Goal: Information Seeking & Learning: Understand process/instructions

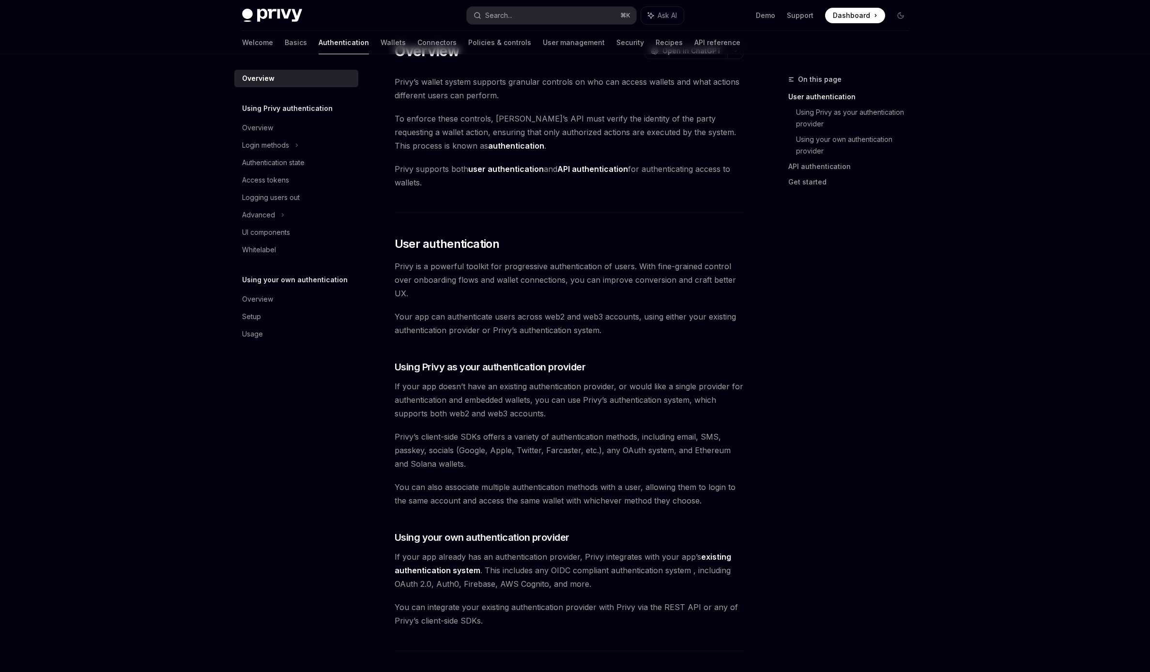
type textarea "*"
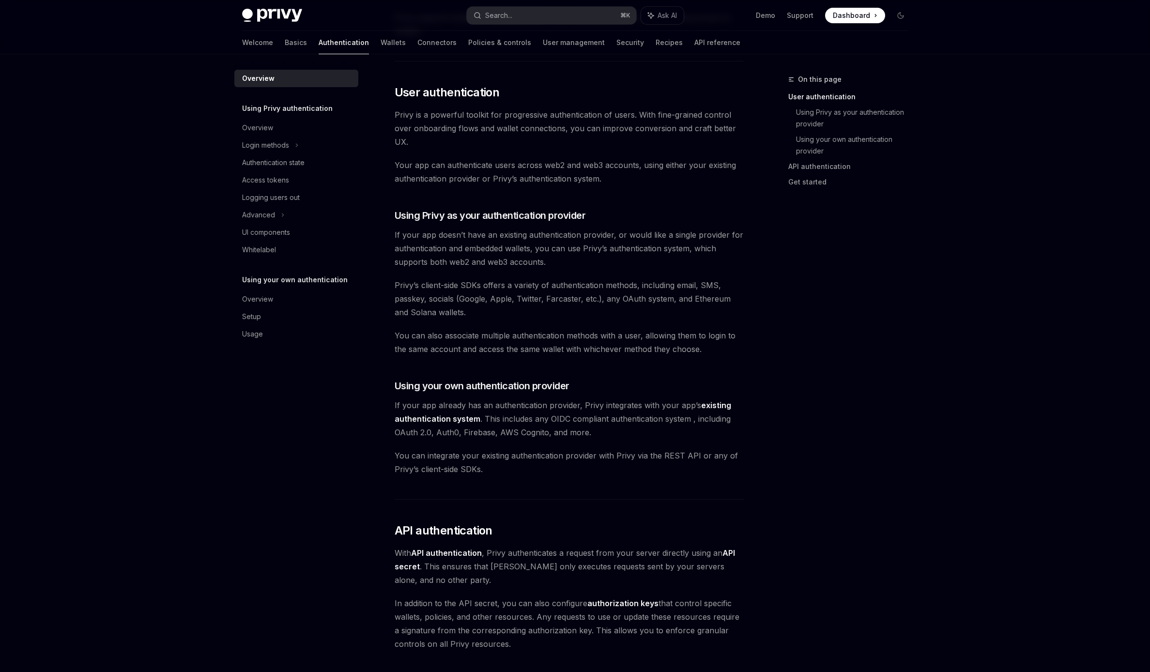
scroll to position [195, 0]
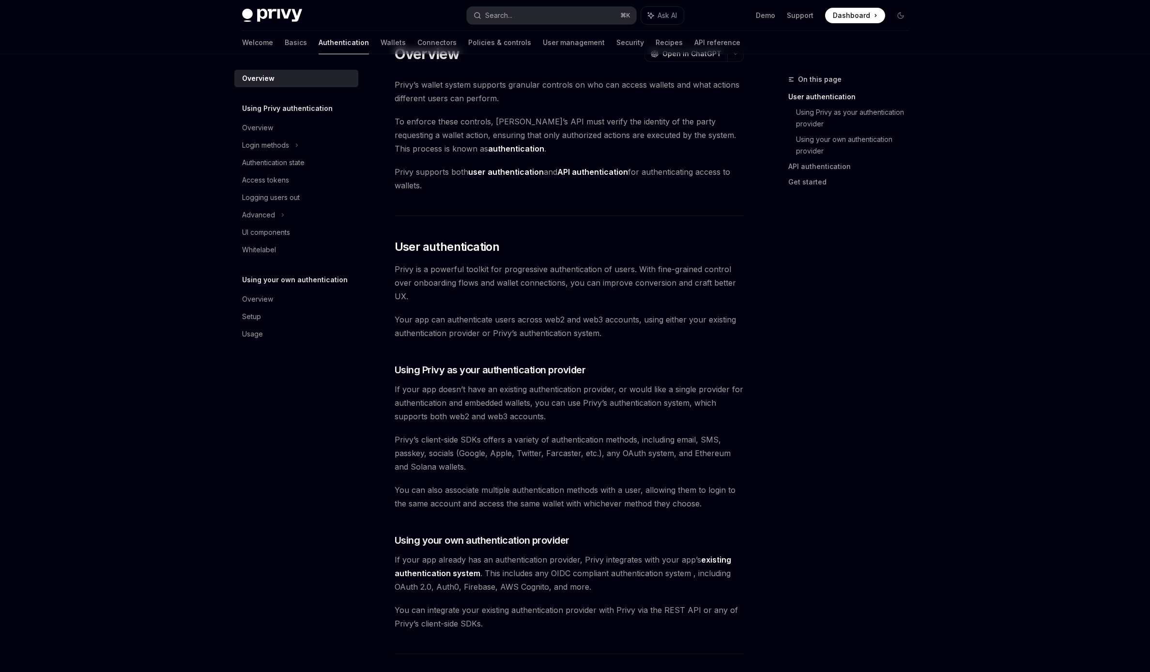
type textarea "*"
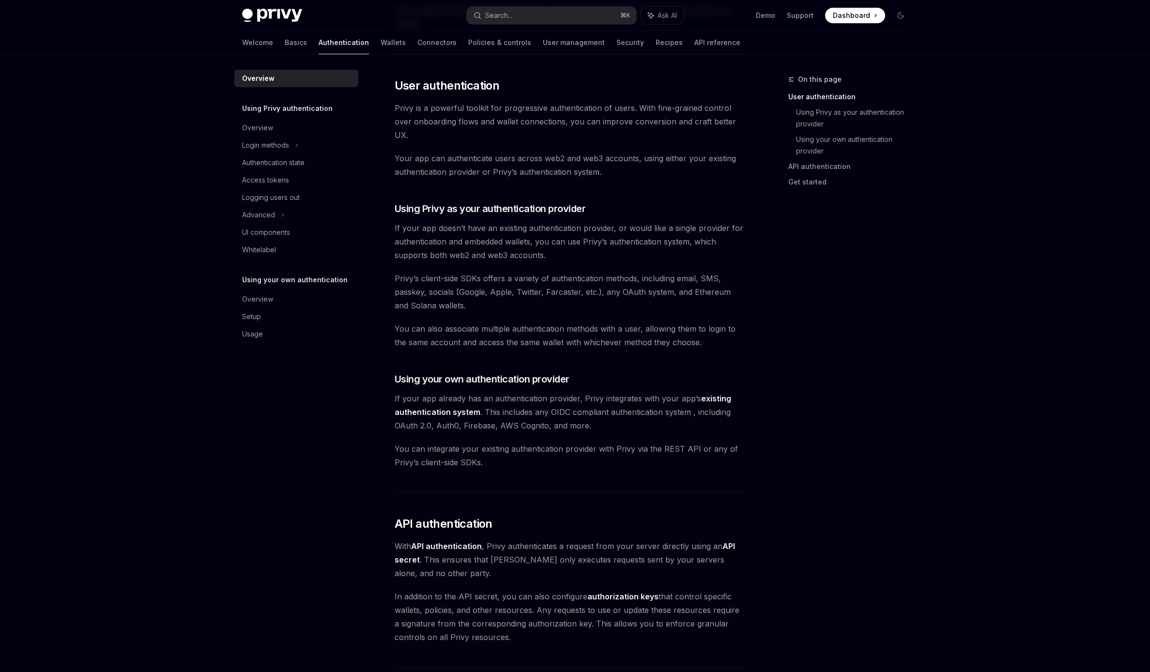
scroll to position [195, 0]
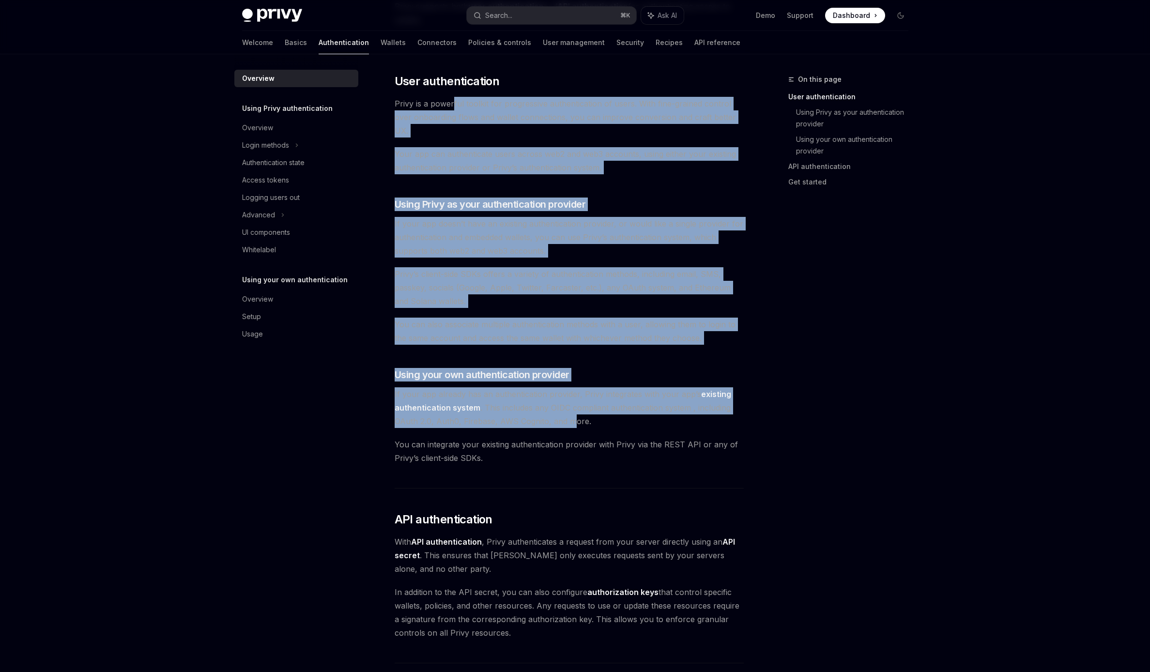
drag, startPoint x: 454, startPoint y: 102, endPoint x: 571, endPoint y: 437, distance: 354.9
click at [571, 433] on div "Privy’s wallet system supports granular controls on who can access wallets and …" at bounding box center [569, 394] width 349 height 964
click at [571, 437] on div "Privy’s wallet system supports granular controls on who can access wallets and …" at bounding box center [569, 394] width 349 height 964
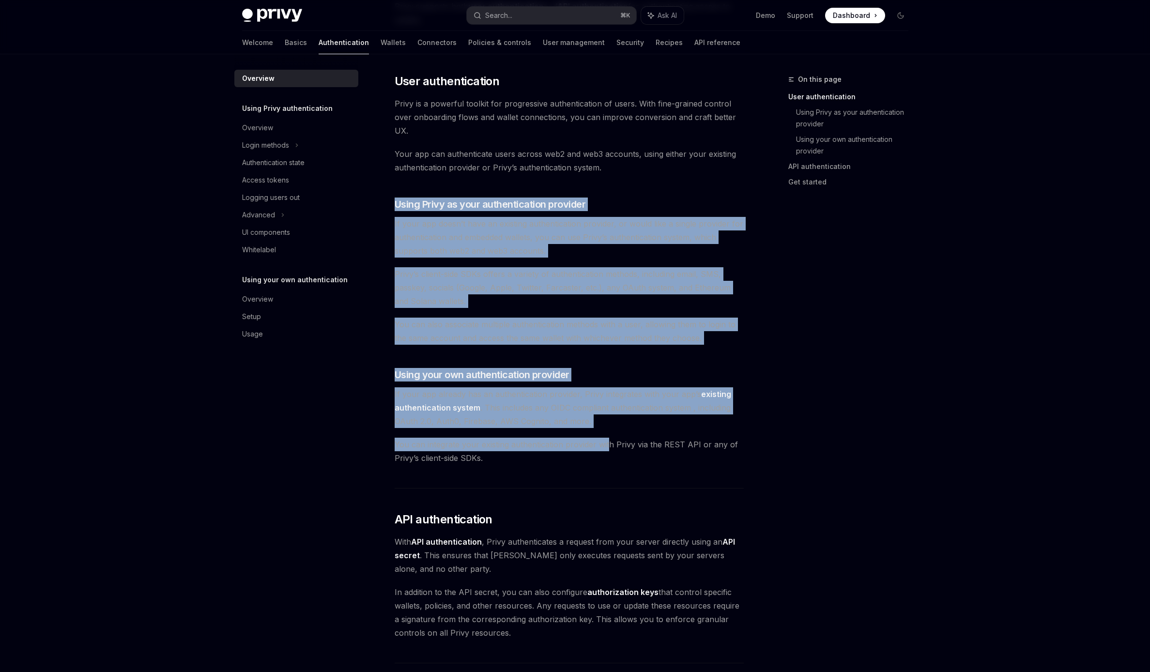
drag, startPoint x: 559, startPoint y: 183, endPoint x: 609, endPoint y: 449, distance: 271.5
click at [609, 449] on div "Privy’s wallet system supports granular controls on who can access wallets and …" at bounding box center [569, 394] width 349 height 964
click at [609, 449] on span "You can integrate your existing authentication provider with Privy via the REST…" at bounding box center [569, 451] width 349 height 27
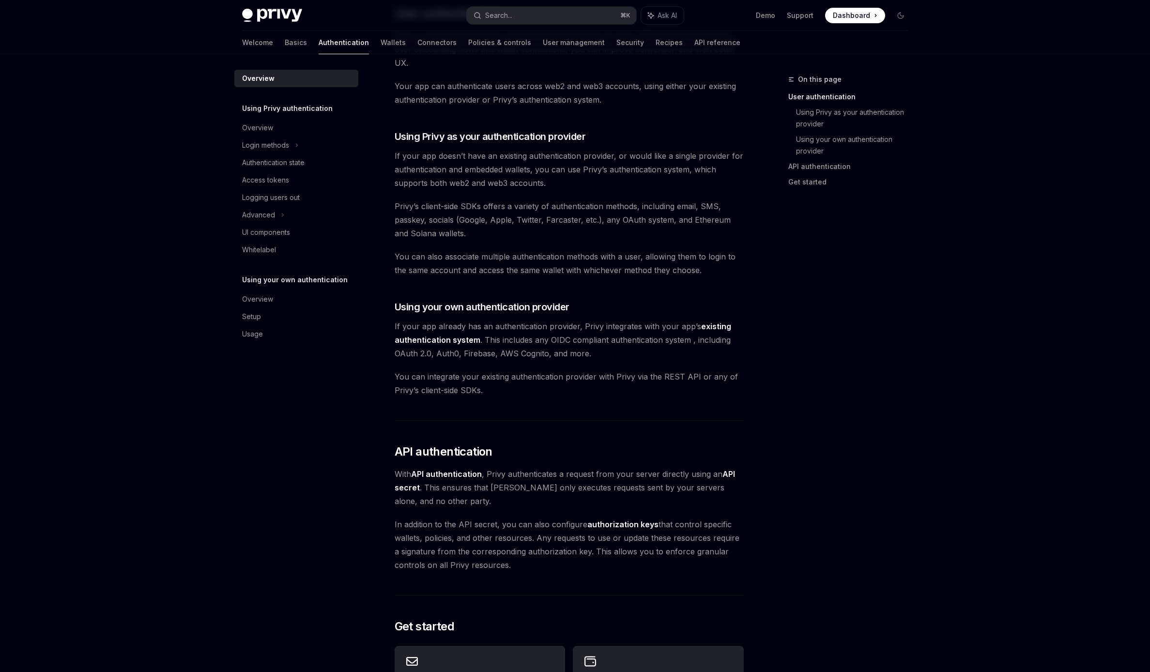
scroll to position [293, 0]
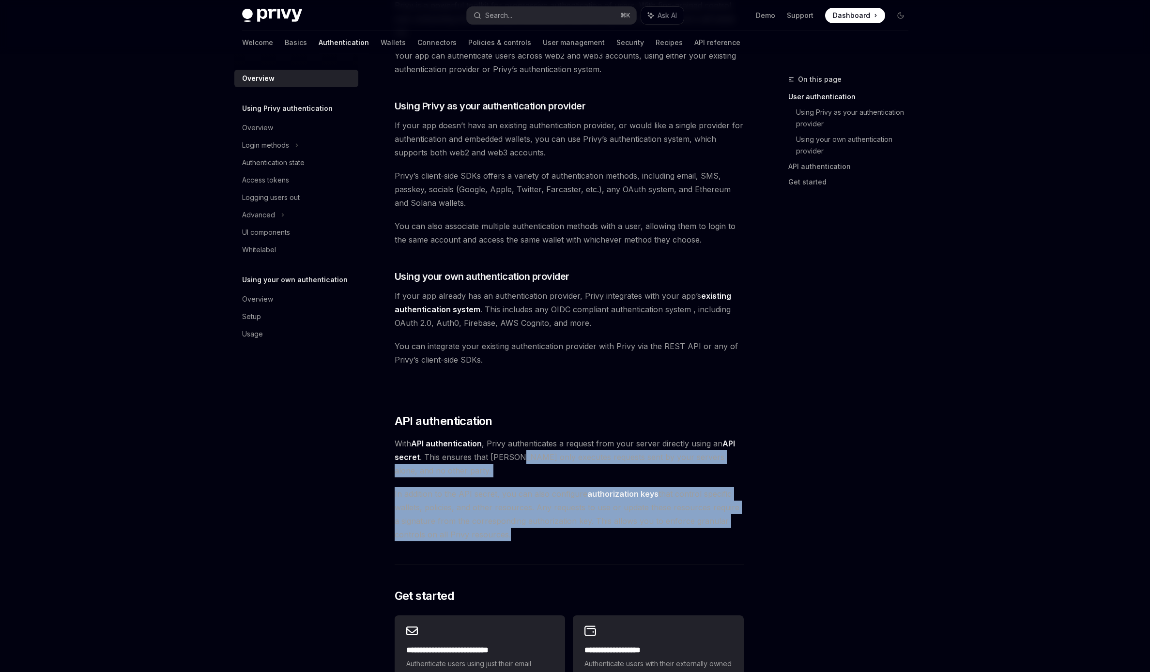
drag, startPoint x: 516, startPoint y: 454, endPoint x: 523, endPoint y: 553, distance: 98.6
click at [523, 553] on div "Privy’s wallet system supports granular controls on who can access wallets and …" at bounding box center [569, 296] width 349 height 964
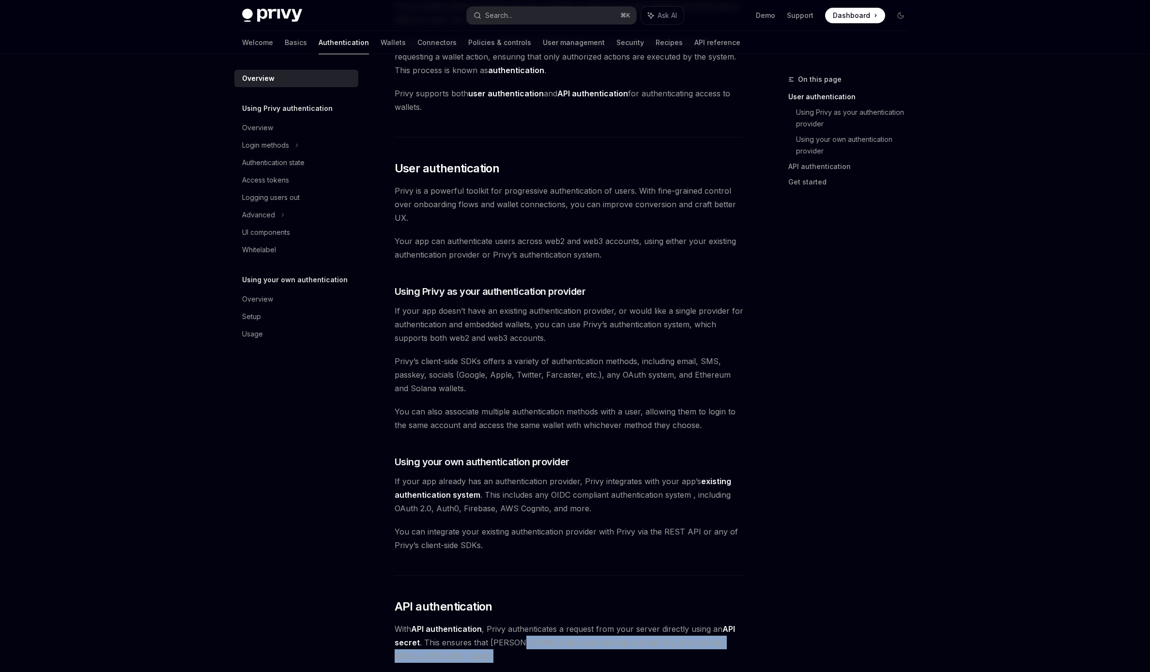
scroll to position [0, 0]
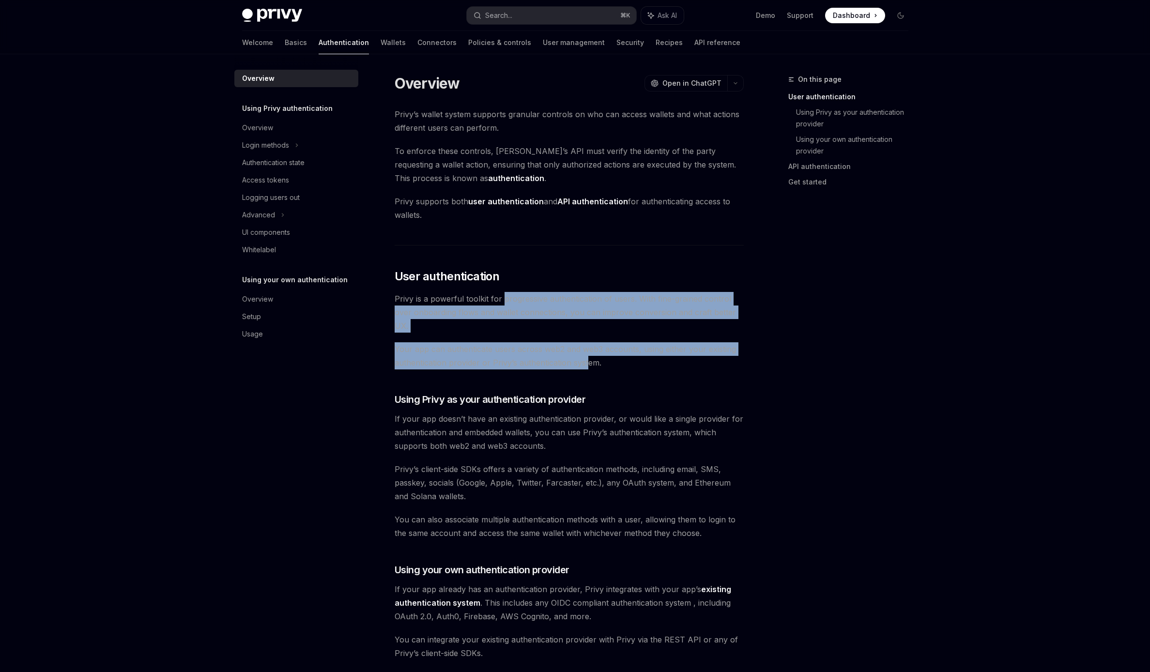
drag, startPoint x: 501, startPoint y: 298, endPoint x: 588, endPoint y: 366, distance: 110.8
click at [588, 366] on div "Privy’s wallet system supports granular controls on who can access wallets and …" at bounding box center [569, 590] width 349 height 964
click at [588, 366] on span "Your app can authenticate users across web2 and web3 accounts, using either you…" at bounding box center [569, 355] width 349 height 27
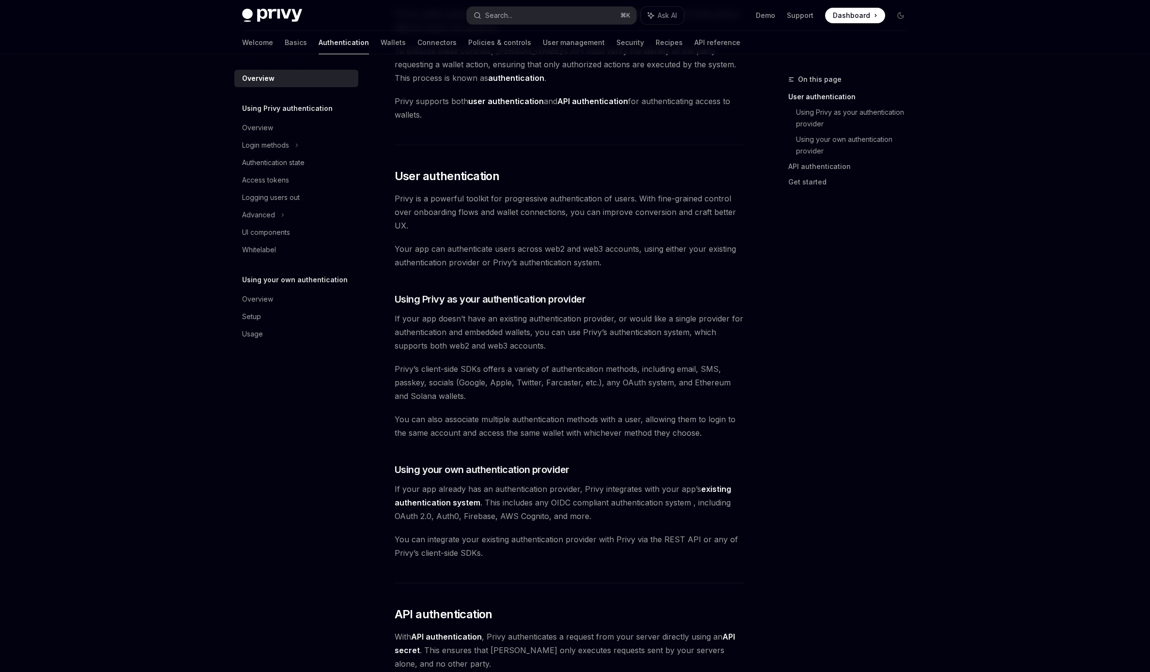
scroll to position [101, 0]
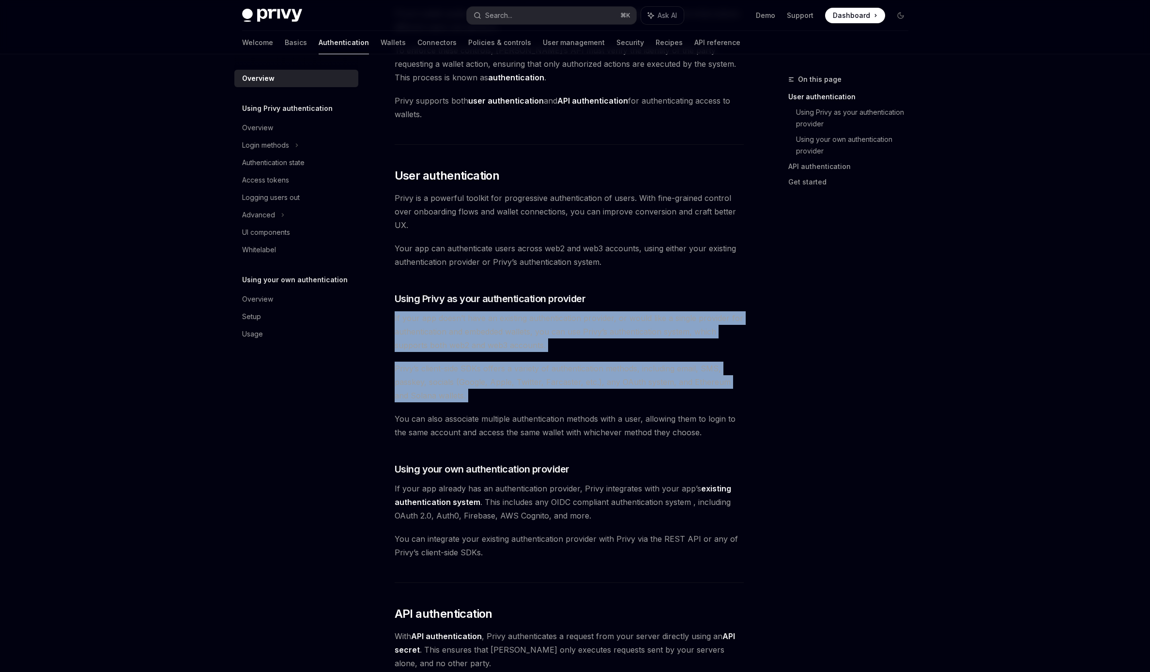
drag, startPoint x: 492, startPoint y: 310, endPoint x: 556, endPoint y: 410, distance: 118.2
click at [556, 410] on div "Privy’s wallet system supports granular controls on who can access wallets and …" at bounding box center [569, 489] width 349 height 964
drag, startPoint x: 549, startPoint y: 313, endPoint x: 555, endPoint y: 394, distance: 81.1
click at [555, 389] on div "Privy’s wallet system supports granular controls on who can access wallets and …" at bounding box center [569, 489] width 349 height 964
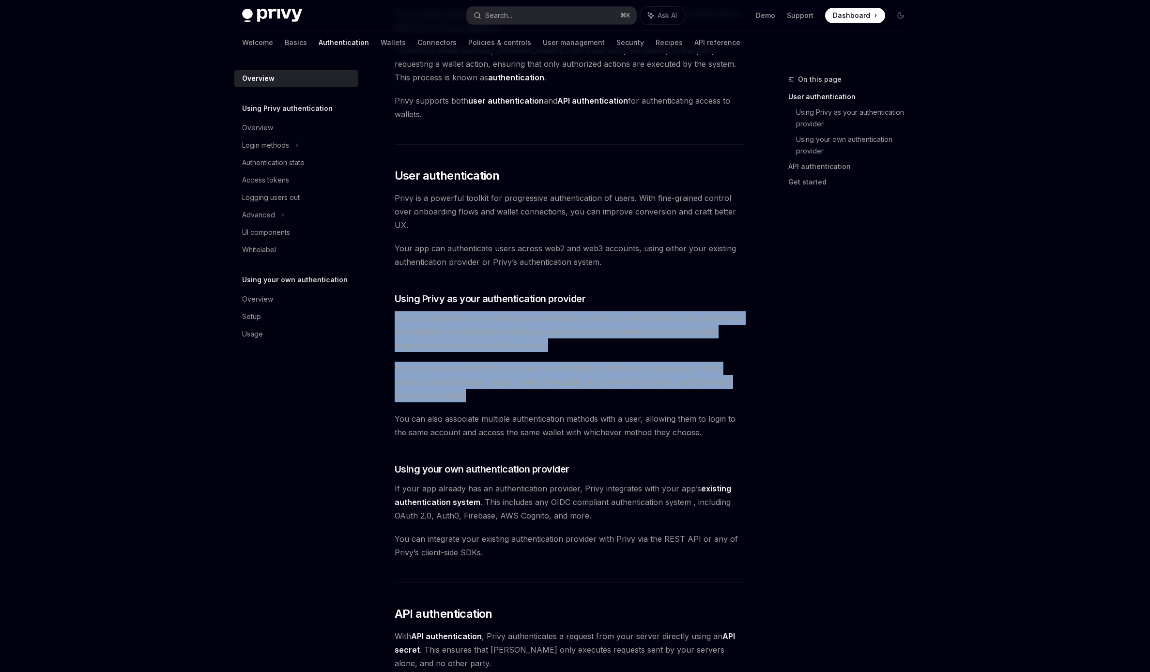
click at [555, 394] on span "Privy’s client-side SDKs offers a variety of authentication methods, including …" at bounding box center [569, 382] width 349 height 41
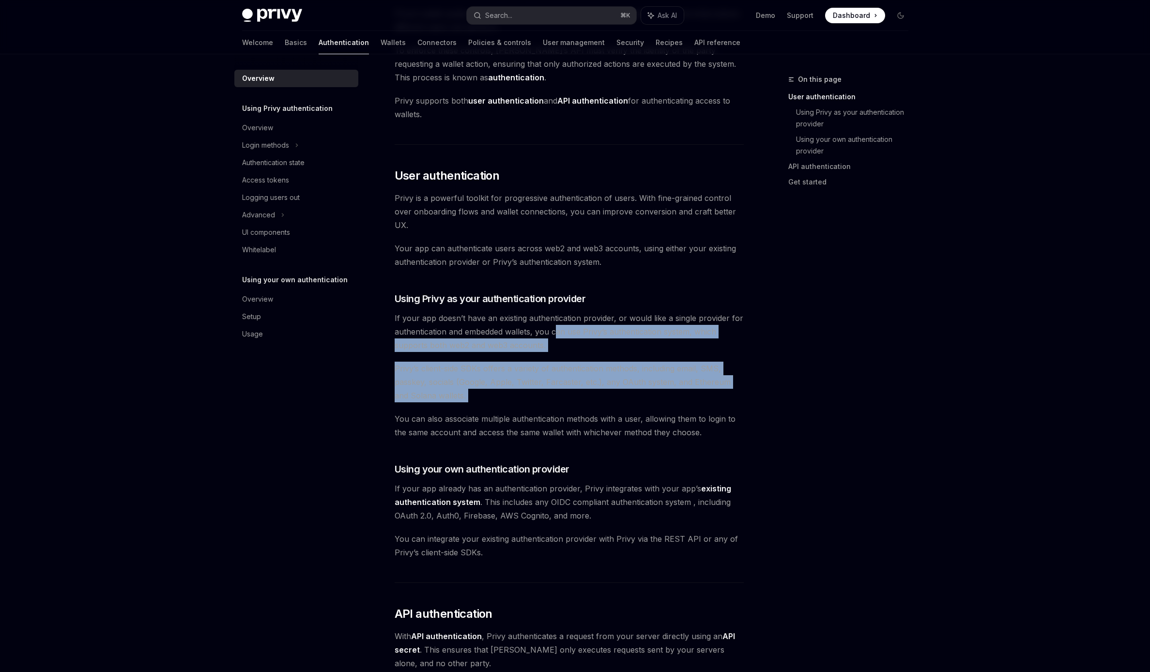
drag, startPoint x: 557, startPoint y: 335, endPoint x: 559, endPoint y: 423, distance: 88.2
click at [558, 417] on div "Privy’s wallet system supports granular controls on who can access wallets and …" at bounding box center [569, 489] width 349 height 964
click at [559, 424] on span "You can also associate multiple authentication methods with a user, allowing th…" at bounding box center [569, 425] width 349 height 27
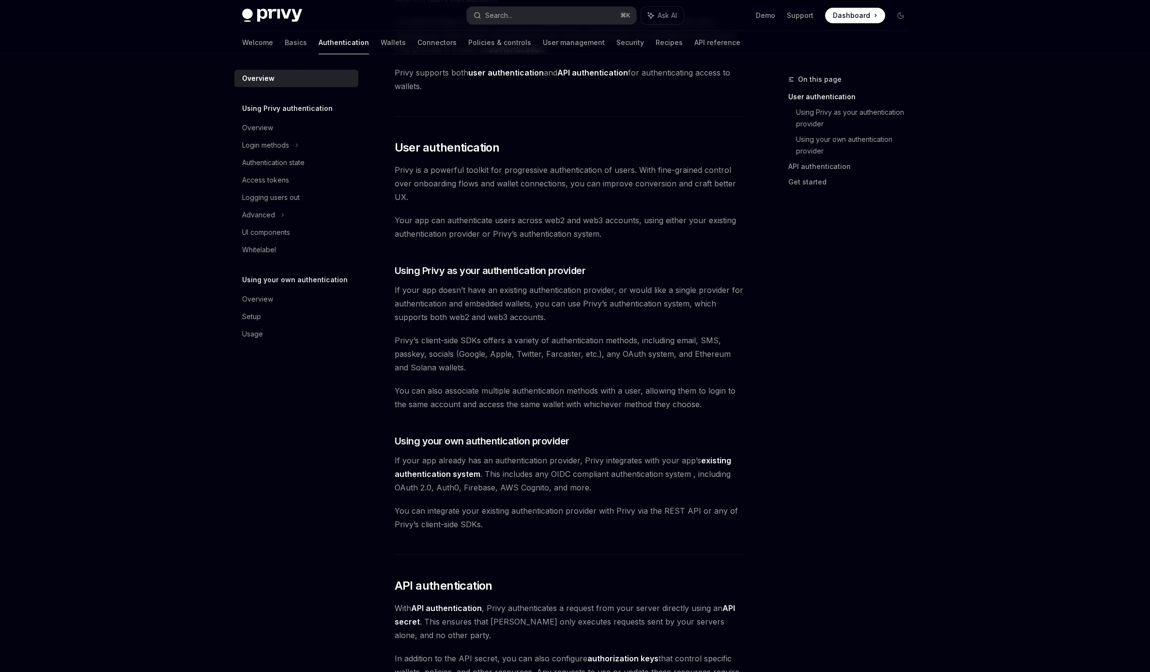
scroll to position [131, 0]
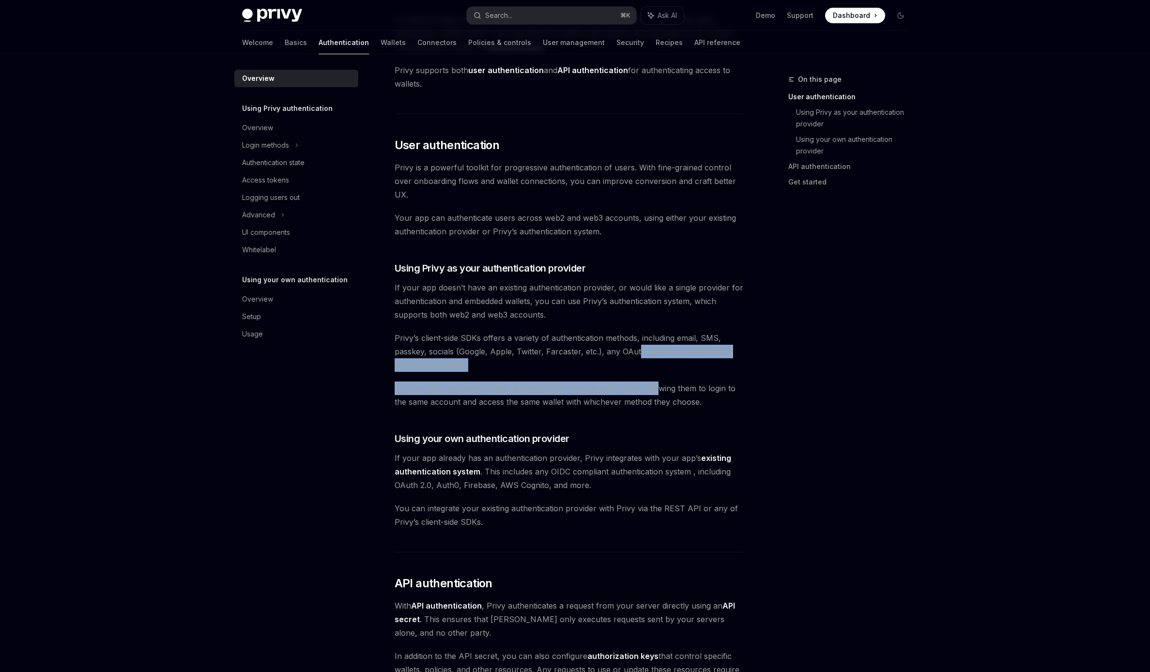
drag, startPoint x: 636, startPoint y: 348, endPoint x: 656, endPoint y: 393, distance: 49.7
click at [656, 393] on div "Privy’s wallet system supports granular controls on who can access wallets and …" at bounding box center [569, 458] width 349 height 964
click at [656, 393] on span "You can also associate multiple authentication methods with a user, allowing th…" at bounding box center [569, 395] width 349 height 27
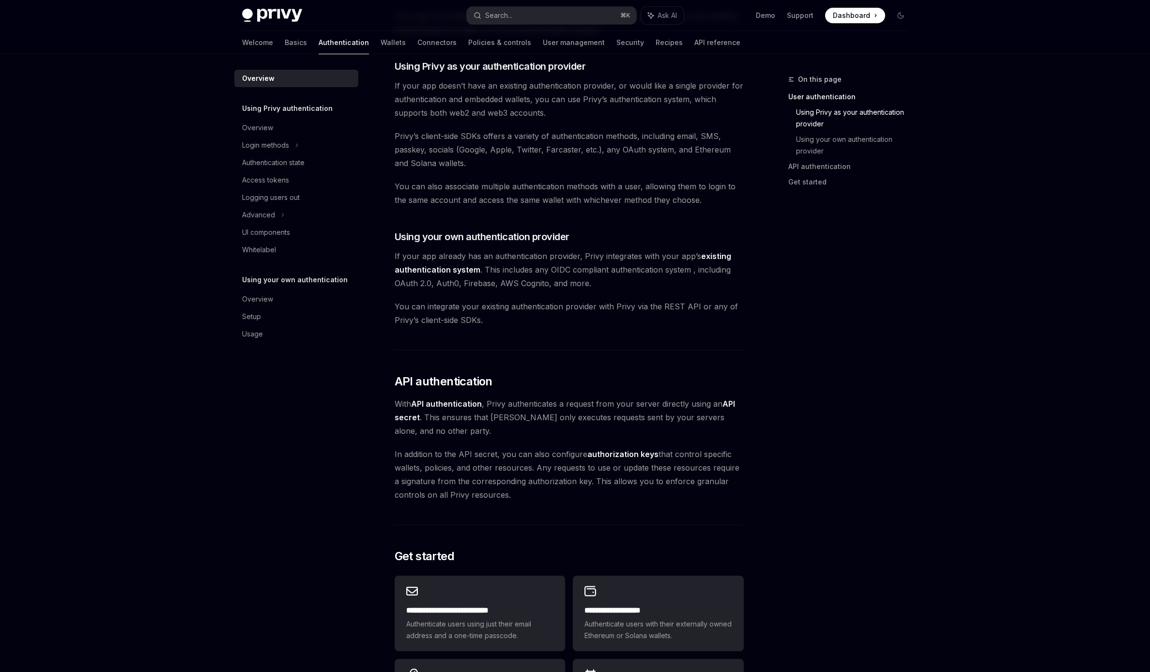
scroll to position [334, 0]
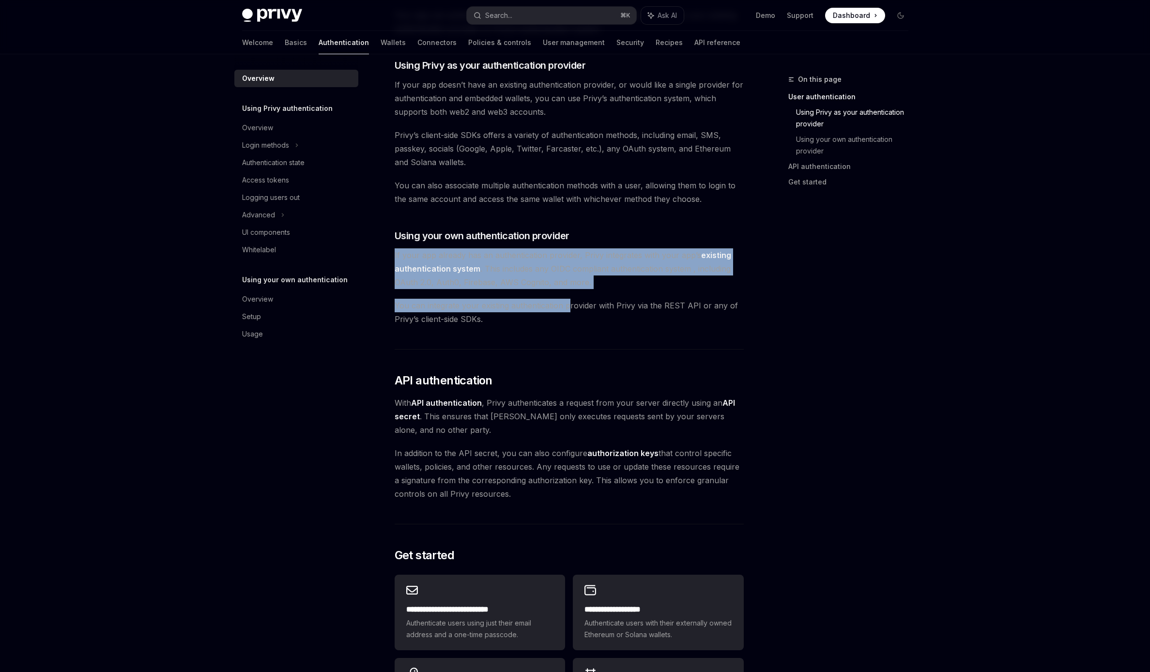
drag, startPoint x: 543, startPoint y: 249, endPoint x: 575, endPoint y: 331, distance: 87.7
click at [573, 325] on div "Privy’s wallet system supports granular controls on who can access wallets and …" at bounding box center [569, 255] width 349 height 964
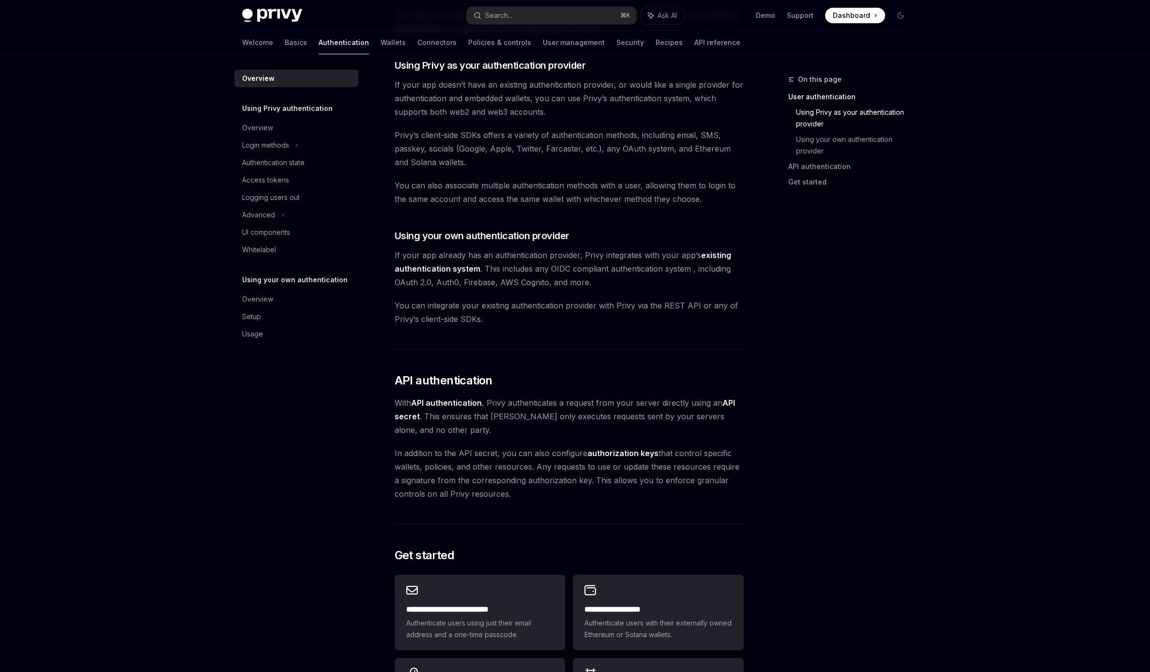
click at [575, 331] on div "Privy’s wallet system supports granular controls on who can access wallets and …" at bounding box center [569, 255] width 349 height 964
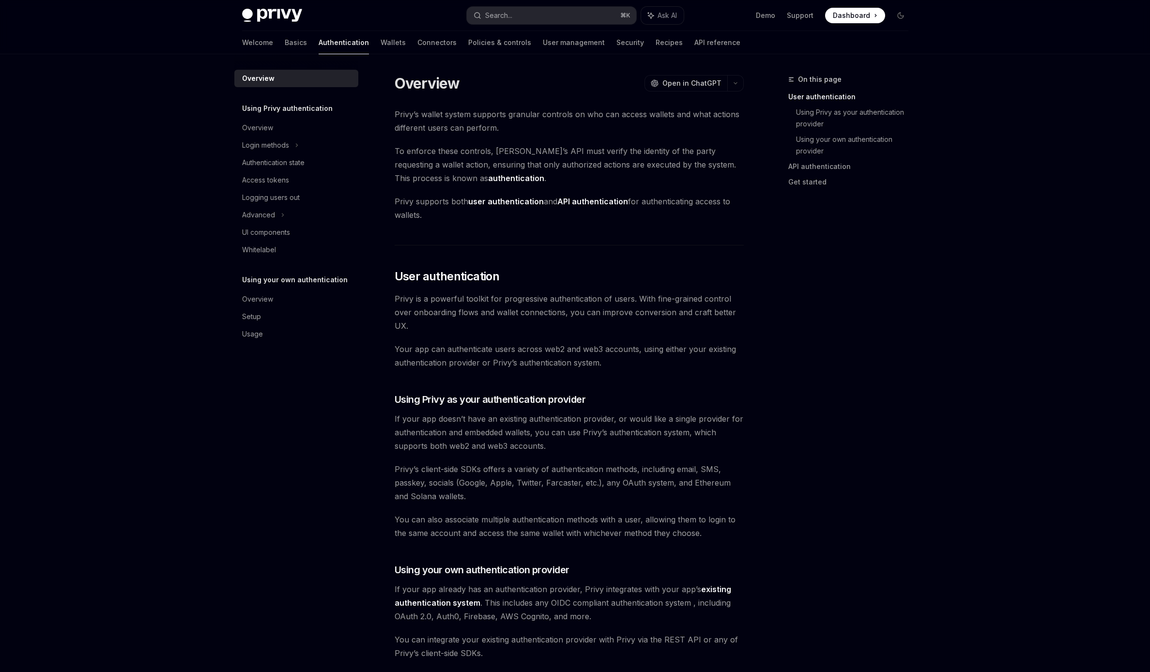
scroll to position [220, 0]
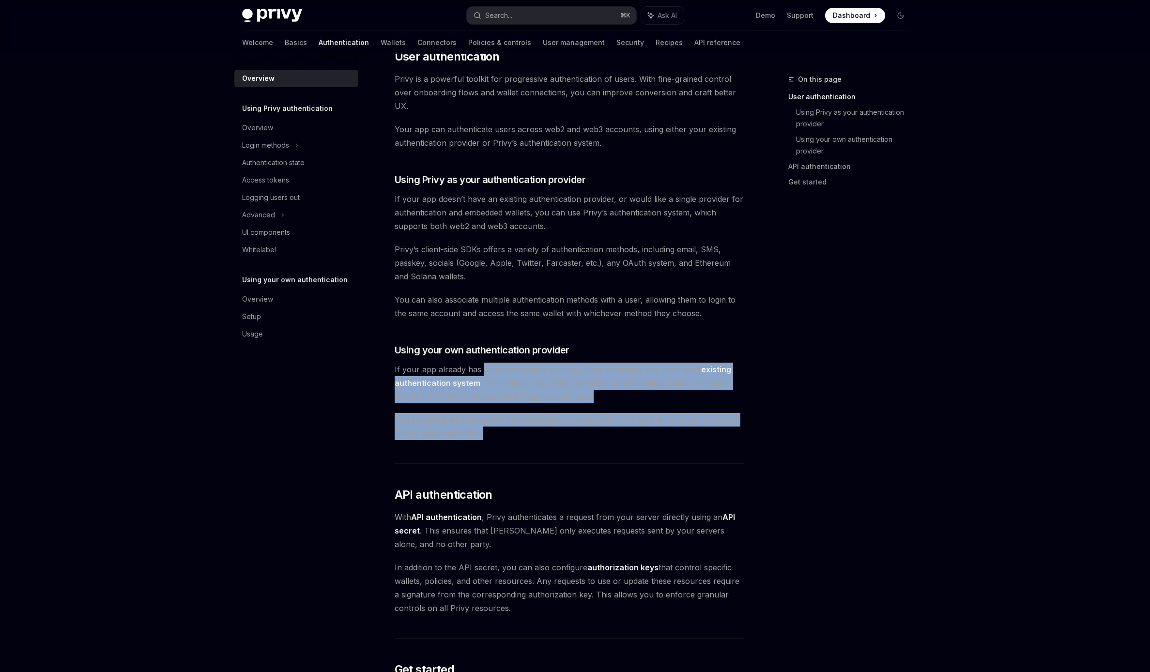
drag, startPoint x: 489, startPoint y: 390, endPoint x: 511, endPoint y: 436, distance: 50.5
click at [510, 432] on div "Privy’s wallet system supports granular controls on who can access wallets and …" at bounding box center [569, 370] width 349 height 964
click at [511, 436] on span "You can integrate your existing authentication provider with Privy via the REST…" at bounding box center [569, 426] width 349 height 27
drag, startPoint x: 512, startPoint y: 374, endPoint x: 525, endPoint y: 439, distance: 66.2
click at [525, 432] on div "Privy’s wallet system supports granular controls on who can access wallets and …" at bounding box center [569, 370] width 349 height 964
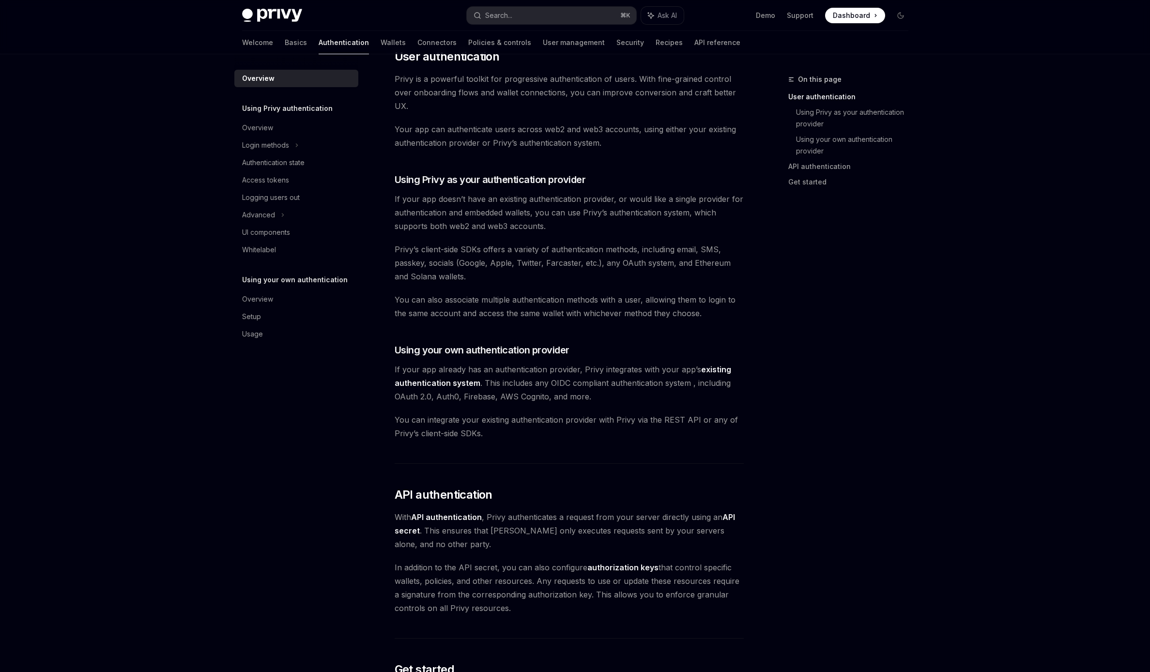
click at [525, 442] on div "Privy’s wallet system supports granular controls on who can access wallets and …" at bounding box center [569, 370] width 349 height 964
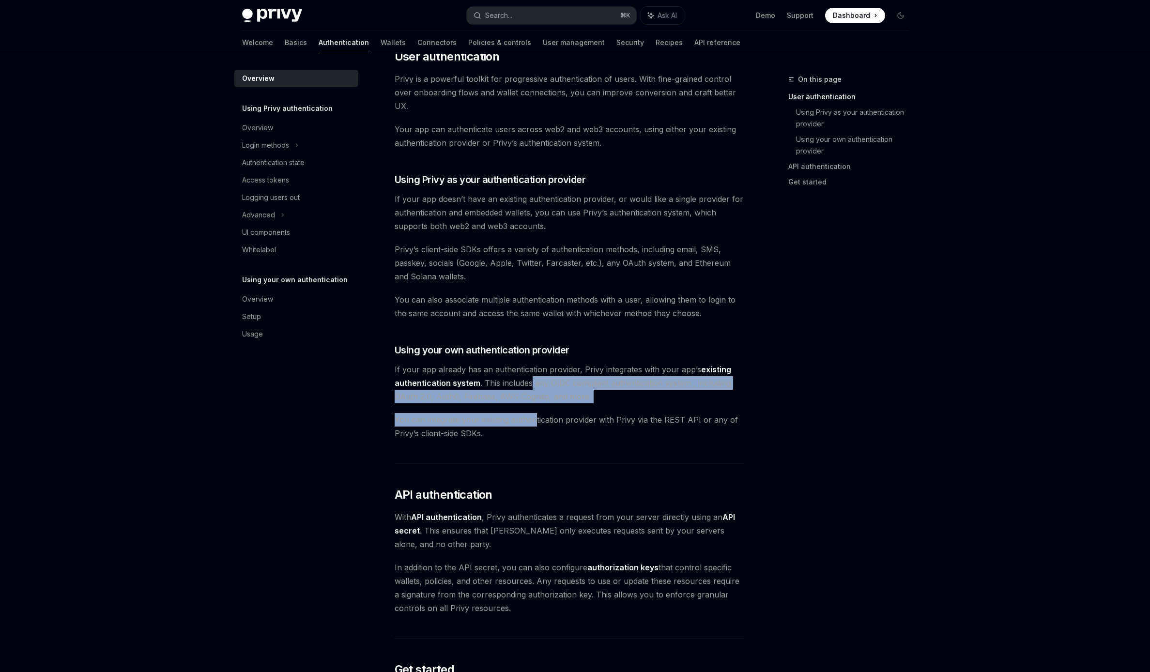
drag, startPoint x: 527, startPoint y: 375, endPoint x: 537, endPoint y: 431, distance: 56.1
click at [536, 425] on div "Privy’s wallet system supports granular controls on who can access wallets and …" at bounding box center [569, 370] width 349 height 964
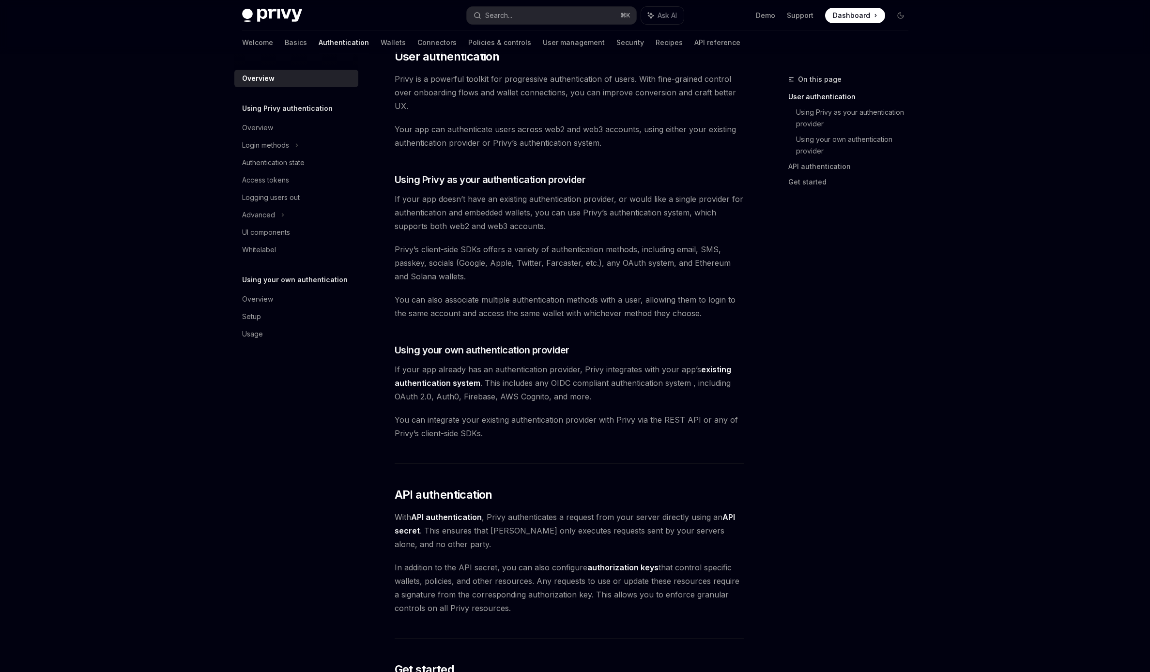
click at [537, 432] on span "You can integrate your existing authentication provider with Privy via the REST…" at bounding box center [569, 426] width 349 height 27
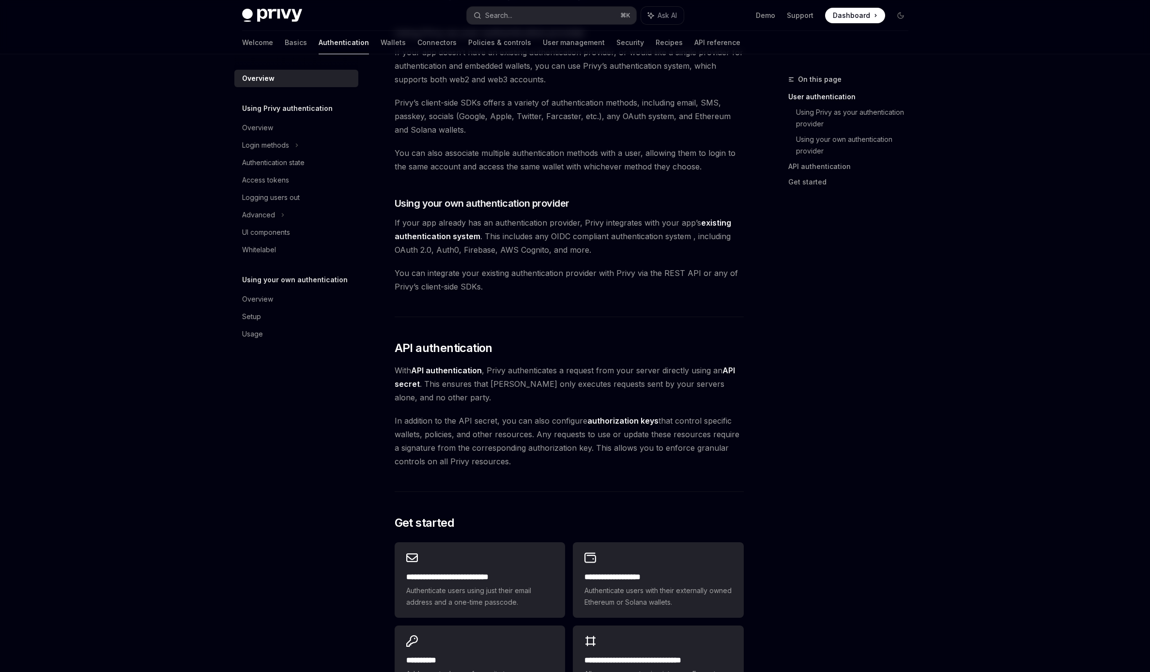
scroll to position [467, 0]
